Goal: Task Accomplishment & Management: Use online tool/utility

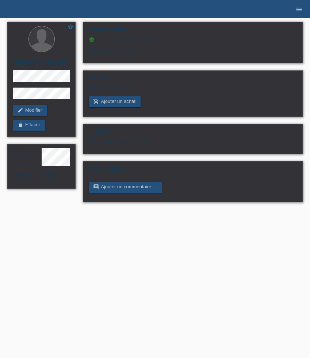
click at [298, 11] on icon "menu" at bounding box center [298, 9] width 7 height 7
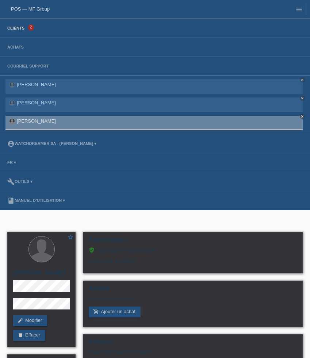
click at [22, 29] on link "Clients" at bounding box center [16, 28] width 24 height 4
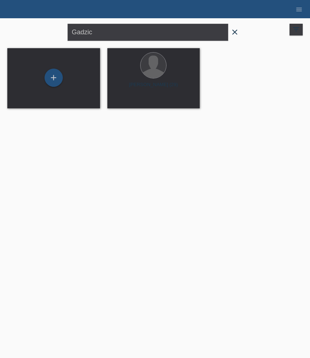
click at [234, 34] on icon "close" at bounding box center [234, 32] width 9 height 9
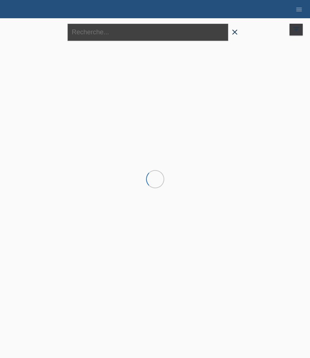
click at [157, 34] on input "text" at bounding box center [148, 32] width 161 height 17
paste input "Uzer"
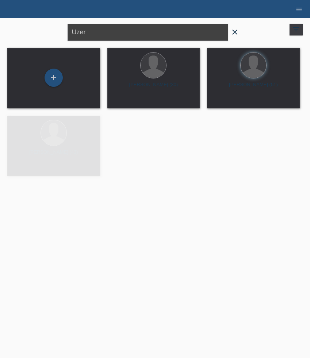
type input "Uzer"
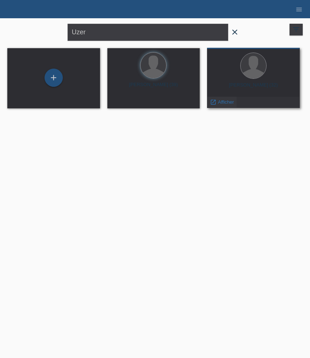
click at [226, 101] on span "Afficher" at bounding box center [226, 101] width 16 height 5
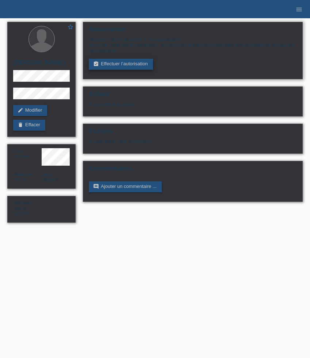
click at [127, 65] on link "assignment_turned_in Effectuer l’autorisation" at bounding box center [121, 64] width 64 height 11
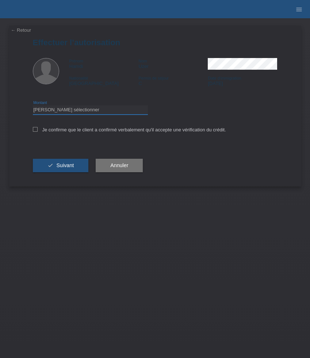
click at [87, 111] on select "Veuillez sélectionner CHF 1.00 - CHF 499.00 CHF 500.00 - CHF 1'999.00 CHF 2'000…" at bounding box center [90, 110] width 115 height 9
select select "3"
click at [33, 107] on select "Veuillez sélectionner CHF 1.00 - CHF 499.00 CHF 500.00 - CHF 1'999.00 CHF 2'000…" at bounding box center [90, 110] width 115 height 9
click at [88, 131] on label "Je confirme que le client a confirmé verbalement qu'il accepte une vérification…" at bounding box center [129, 129] width 193 height 5
click at [38, 131] on input "Je confirme que le client a confirmé verbalement qu'il accepte une vérification…" at bounding box center [35, 129] width 5 height 5
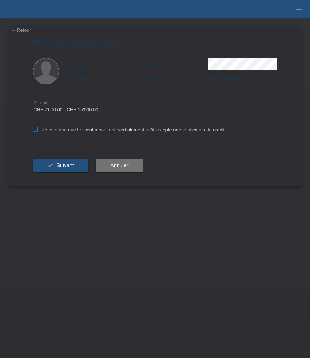
checkbox input "true"
click at [74, 167] on button "check Suivant" at bounding box center [61, 166] width 56 height 14
